Goal: Task Accomplishment & Management: Manage account settings

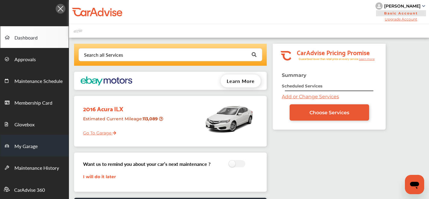
click at [15, 144] on span "My Garage" at bounding box center [25, 146] width 23 height 8
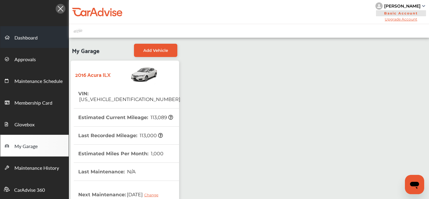
click at [30, 41] on span "Dashboard" at bounding box center [25, 38] width 23 height 8
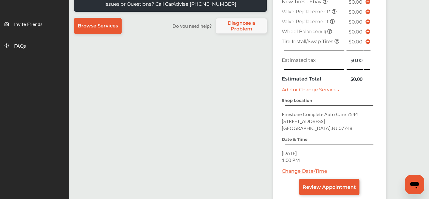
scroll to position [240, 0]
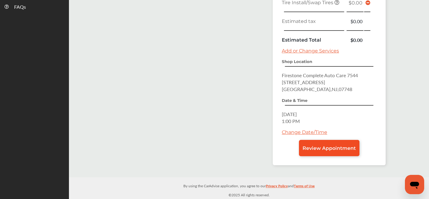
click at [331, 151] on link "Review Appointment" at bounding box center [329, 148] width 61 height 16
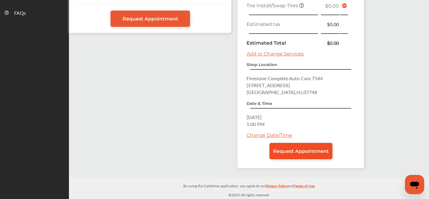
click at [300, 154] on link "Request Appointment" at bounding box center [301, 151] width 63 height 16
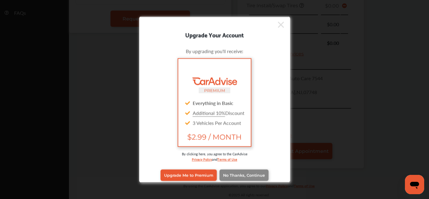
click at [235, 180] on link "No Thanks, Continue" at bounding box center [244, 174] width 49 height 11
